Goal: Task Accomplishment & Management: Complete application form

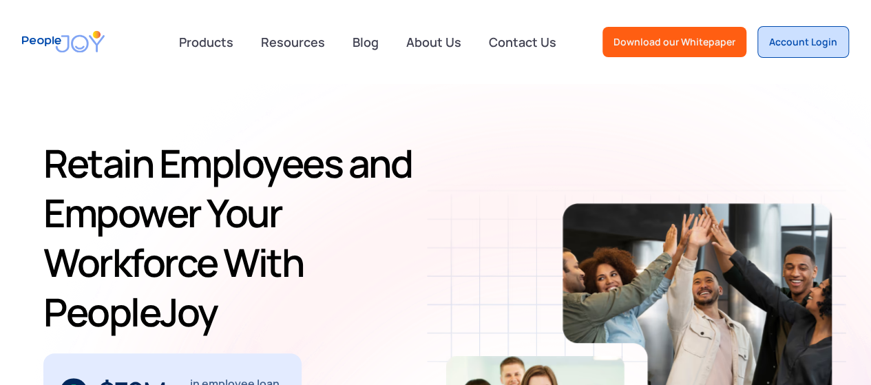
click at [804, 38] on div "Account Login" at bounding box center [803, 42] width 68 height 14
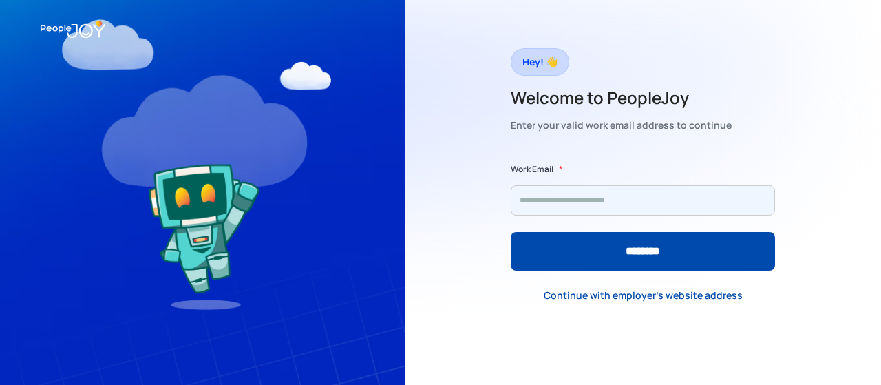
click at [706, 204] on input "Form" at bounding box center [643, 200] width 264 height 30
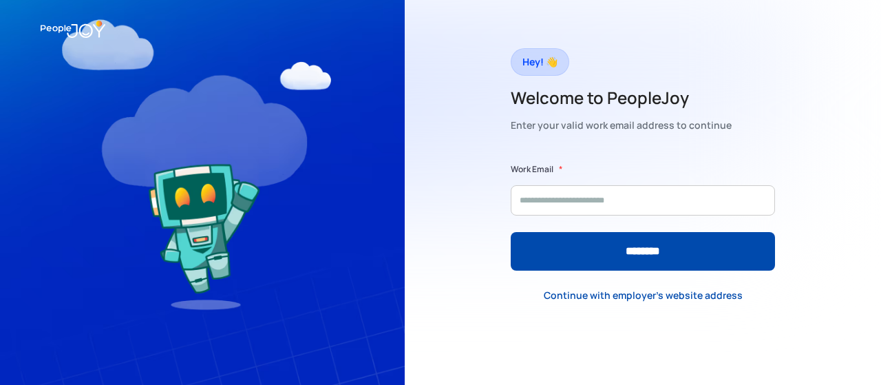
type input "**********"
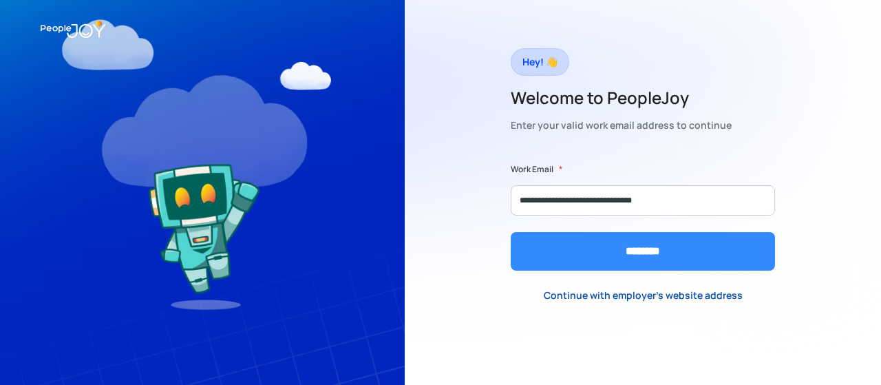
click at [670, 247] on input "********" at bounding box center [643, 251] width 264 height 39
